Goal: Navigation & Orientation: Understand site structure

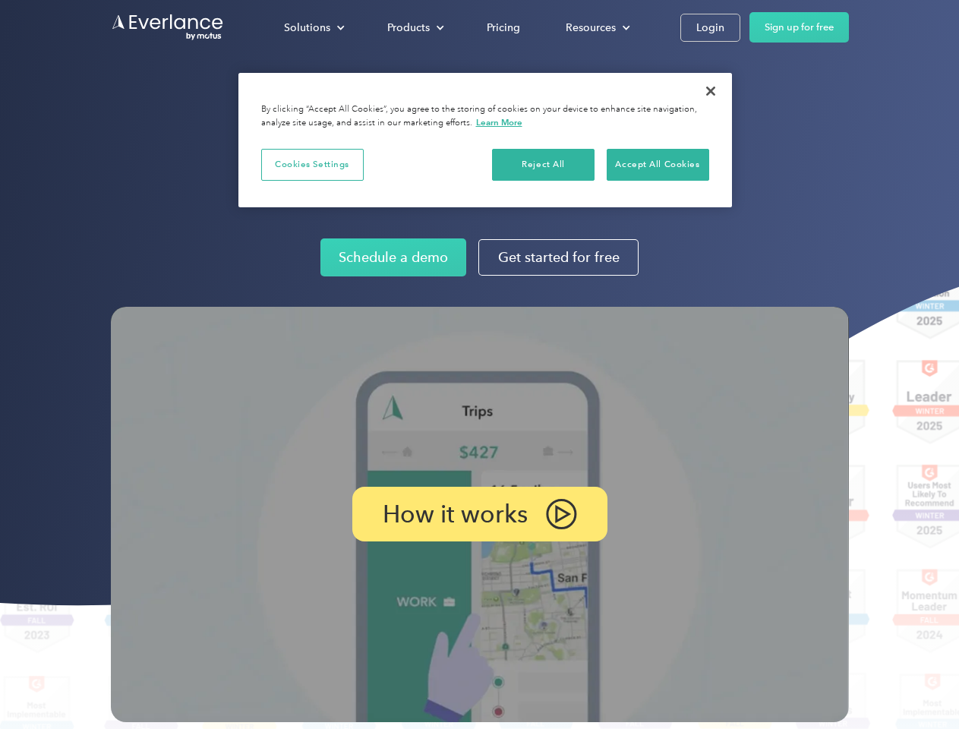
click at [479, 364] on img at bounding box center [480, 514] width 738 height 415
click at [313, 27] on div "Solutions" at bounding box center [307, 27] width 46 height 19
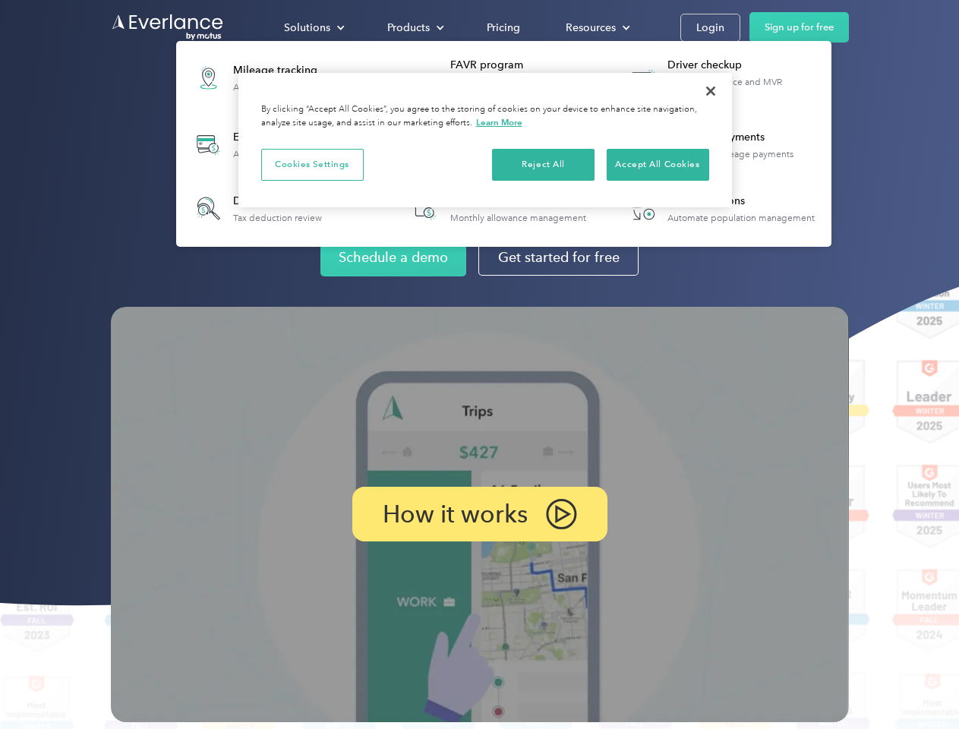
click at [414, 27] on div "Products" at bounding box center [408, 27] width 43 height 19
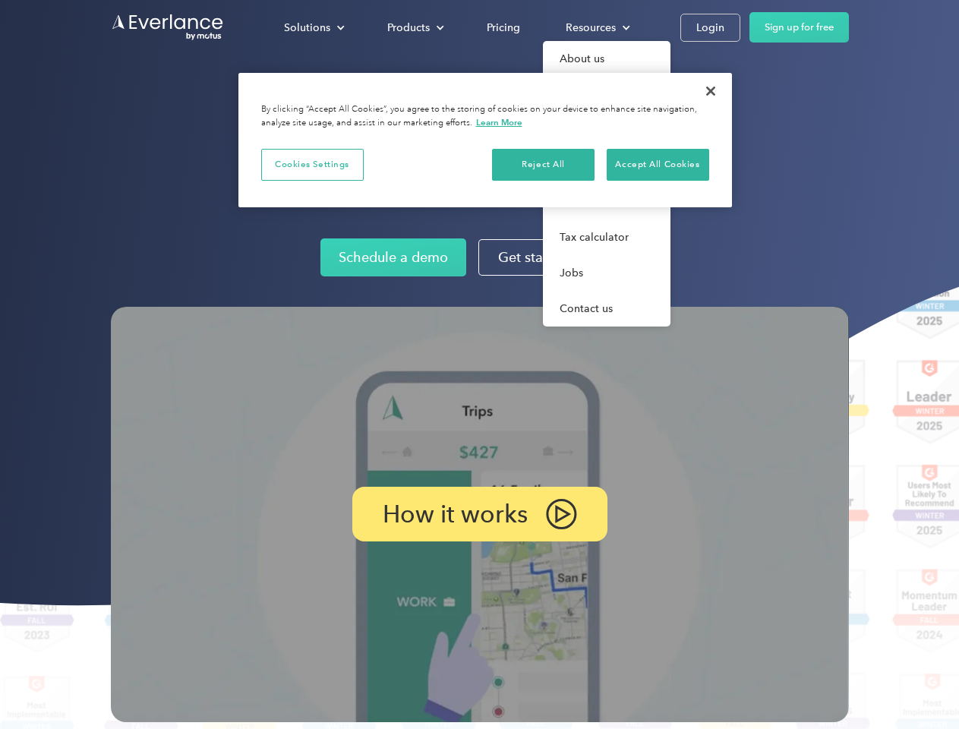
click at [596, 27] on div "Resources" at bounding box center [590, 27] width 50 height 19
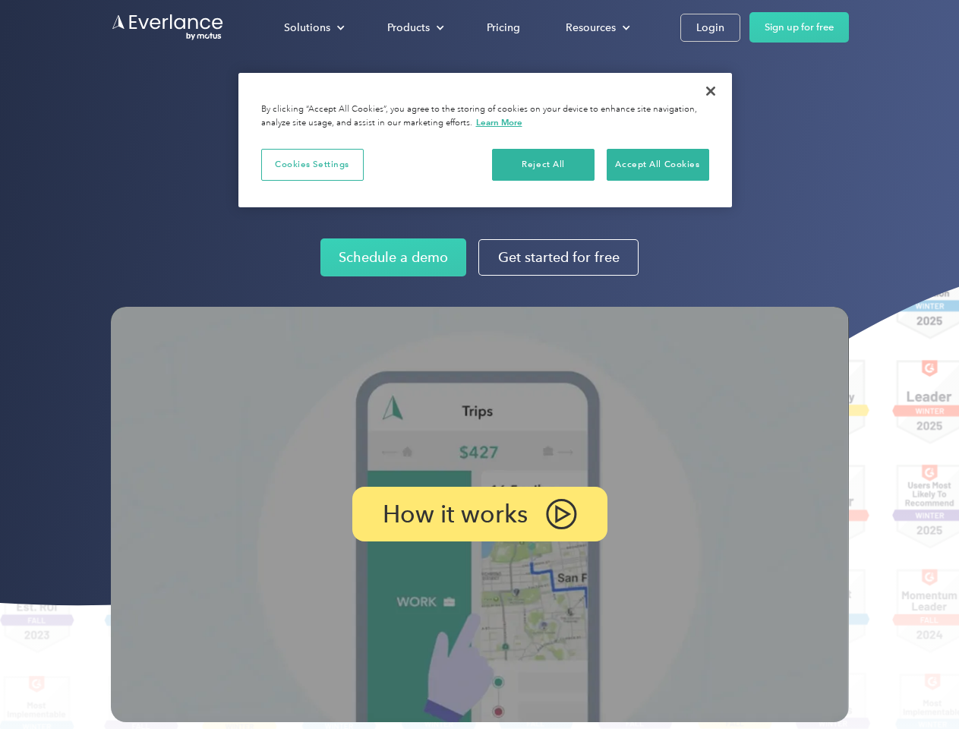
click at [479, 514] on p "How it works" at bounding box center [455, 514] width 145 height 18
click at [312, 164] on button "Cookies Settings" at bounding box center [312, 165] width 102 height 32
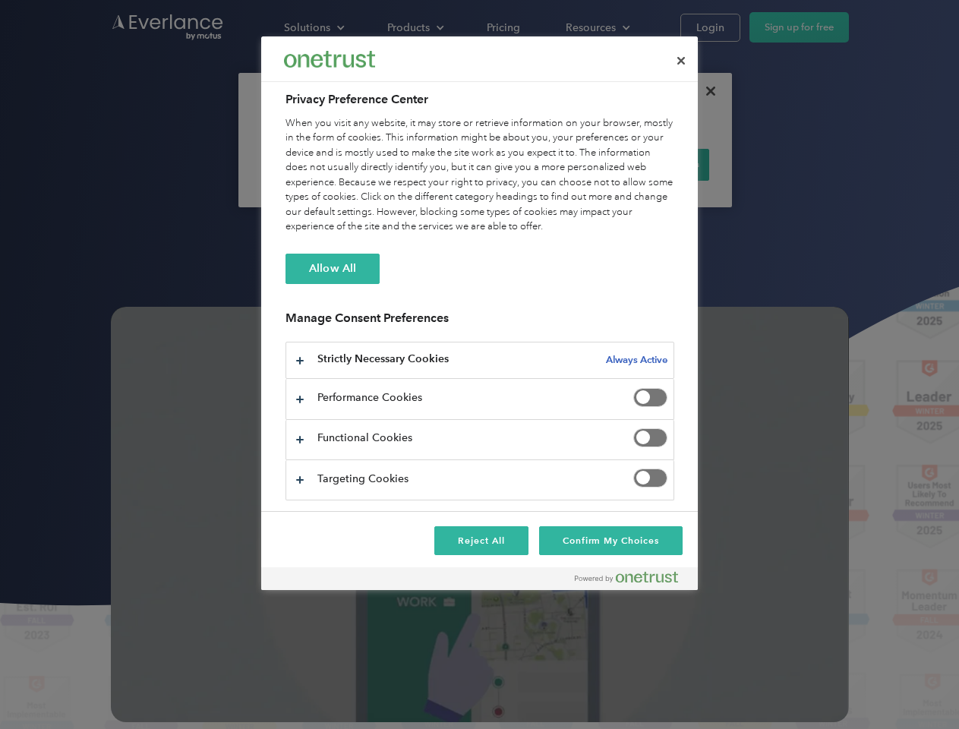
click at [543, 164] on div "When you visit any website, it may store or retrieve information on your browse…" at bounding box center [479, 175] width 389 height 118
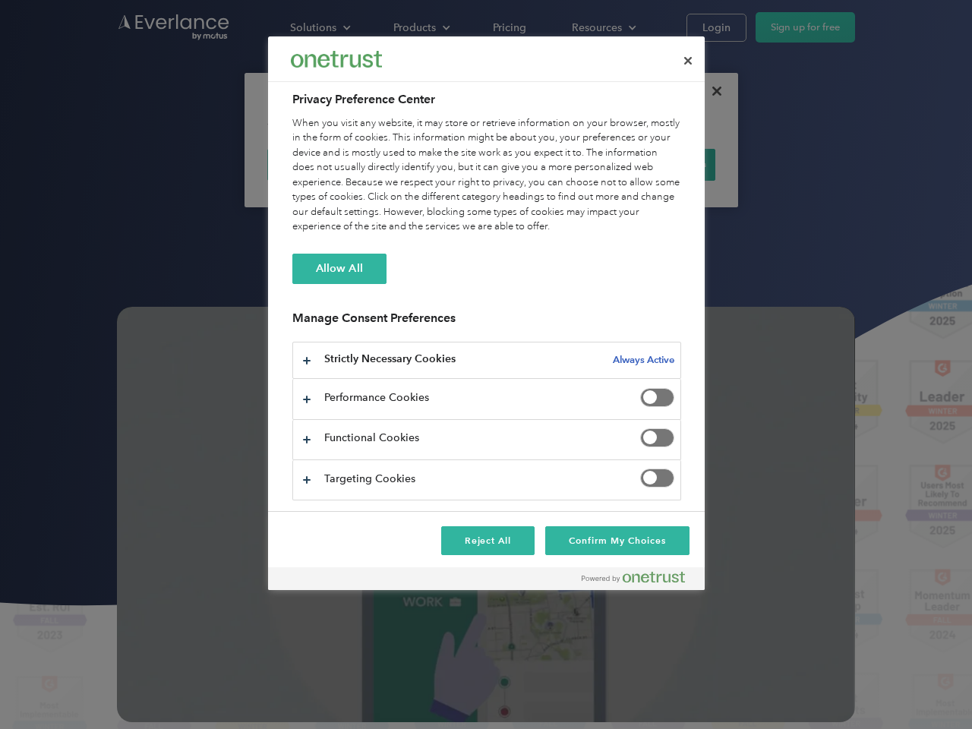
click at [657, 164] on div "When you visit any website, it may store or retrieve information on your browse…" at bounding box center [486, 175] width 389 height 118
click at [710, 91] on div at bounding box center [486, 364] width 972 height 729
